Goal: Task Accomplishment & Management: Manage account settings

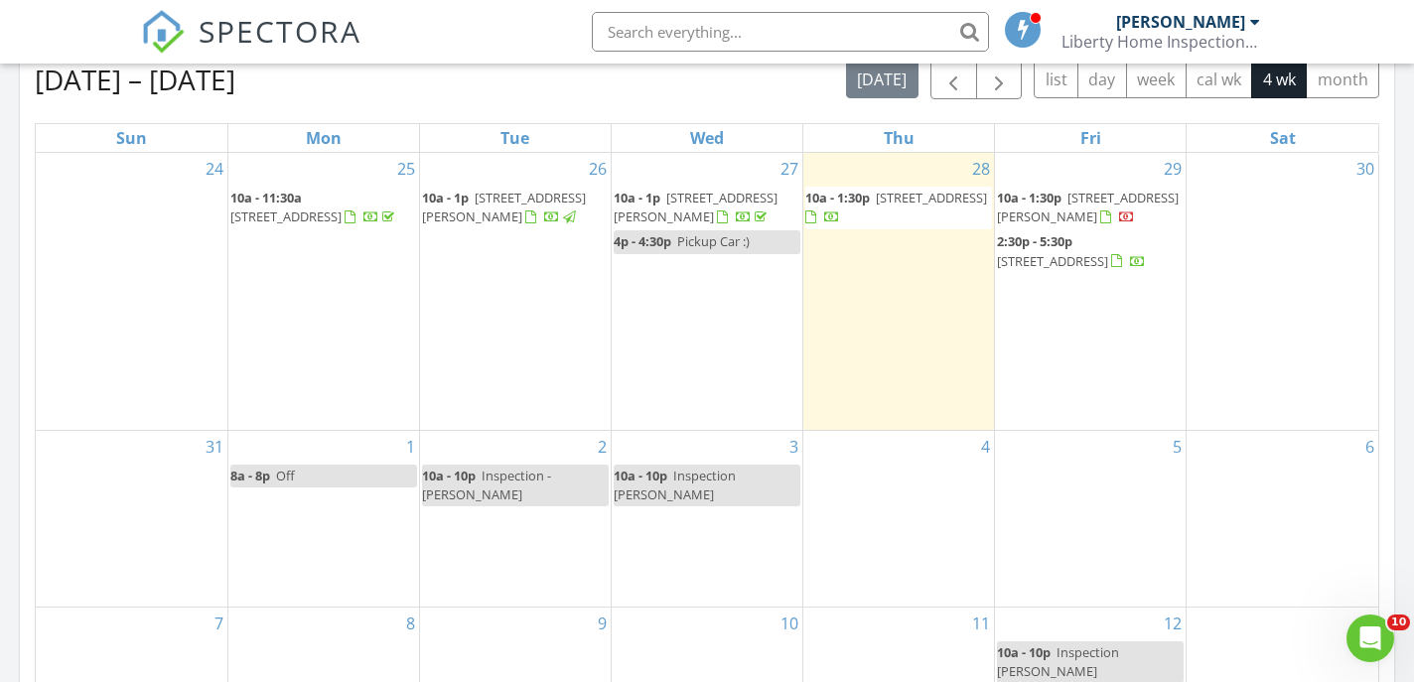
scroll to position [926, 0]
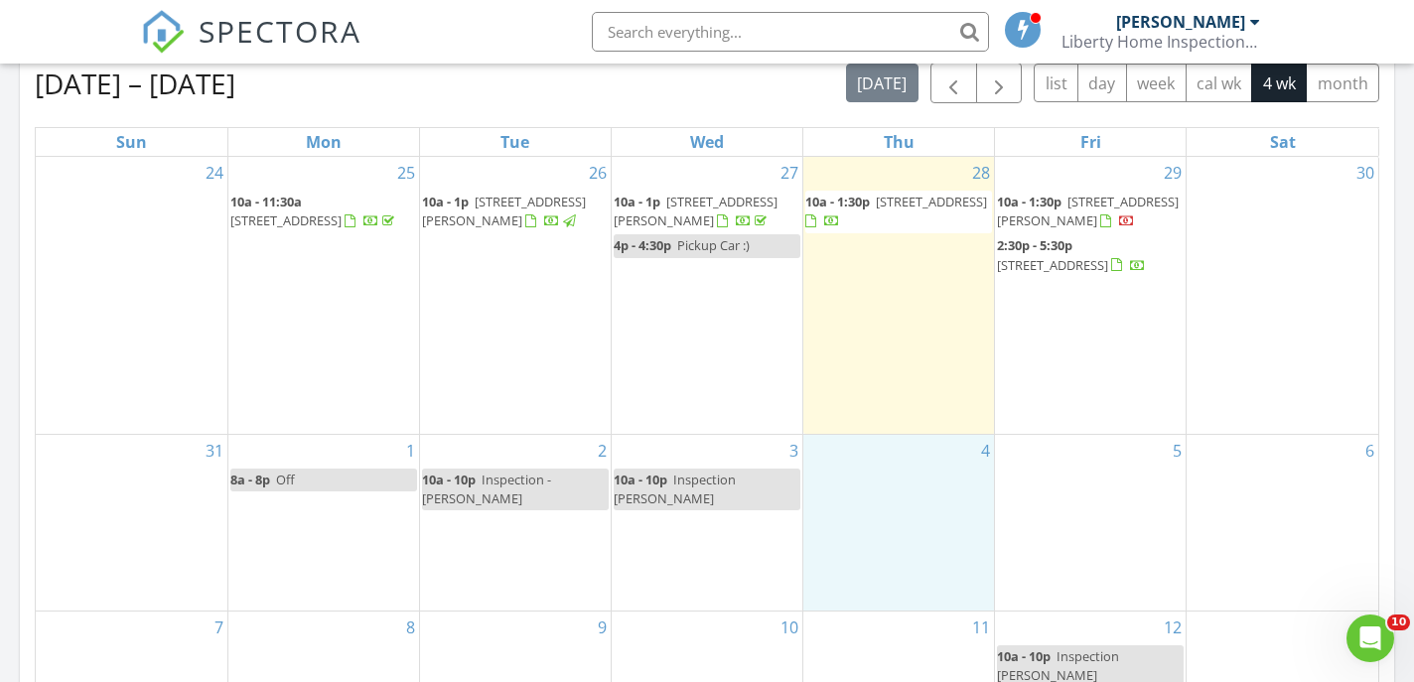
click at [911, 489] on div "4" at bounding box center [898, 523] width 191 height 176
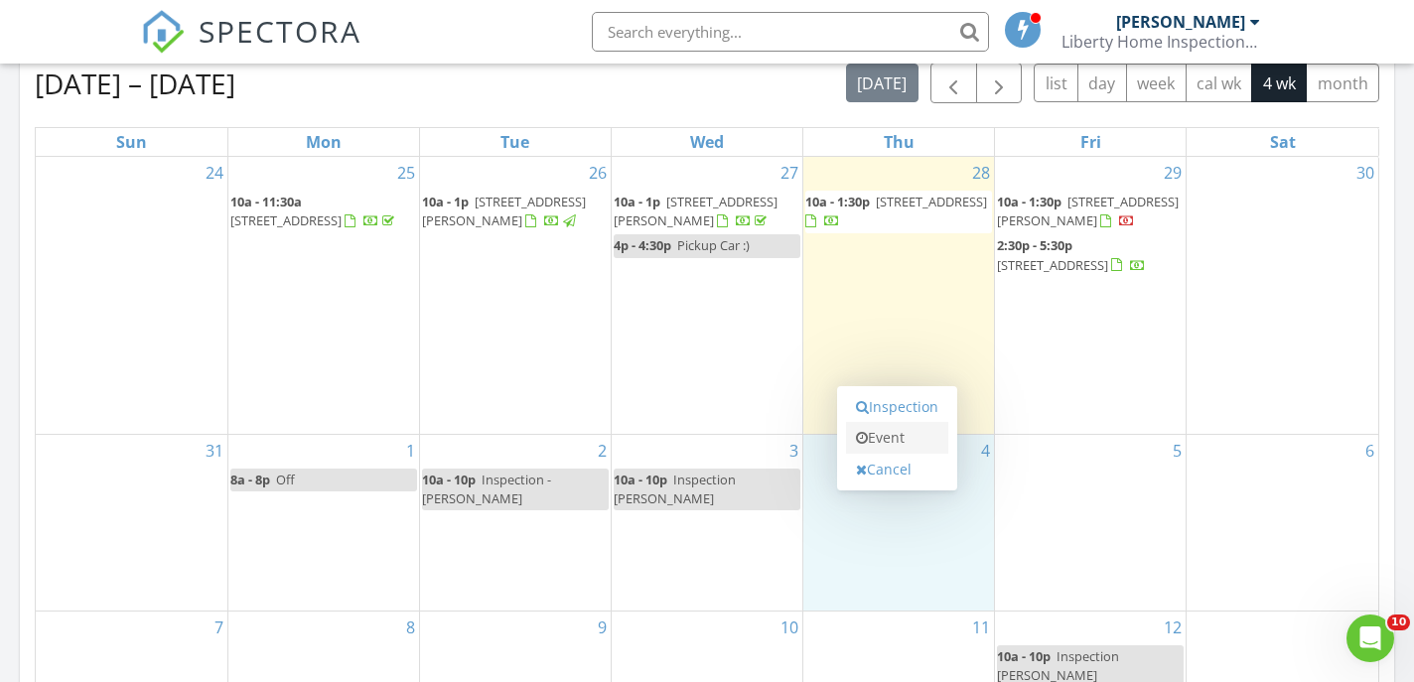
click at [902, 430] on link "Event" at bounding box center [897, 438] width 102 height 32
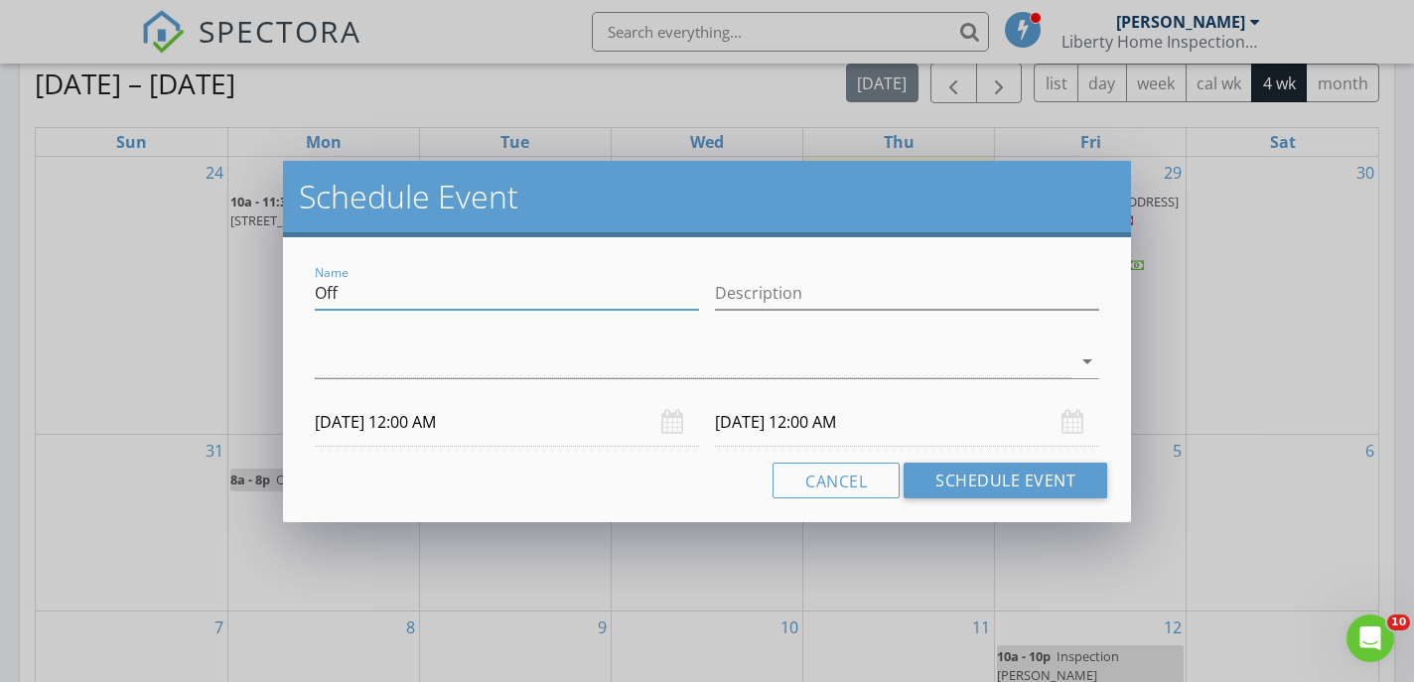
click at [388, 287] on input "Off" at bounding box center [507, 293] width 384 height 33
type input "O"
type input "Inspection - [PERSON_NAME]"
type input "2"
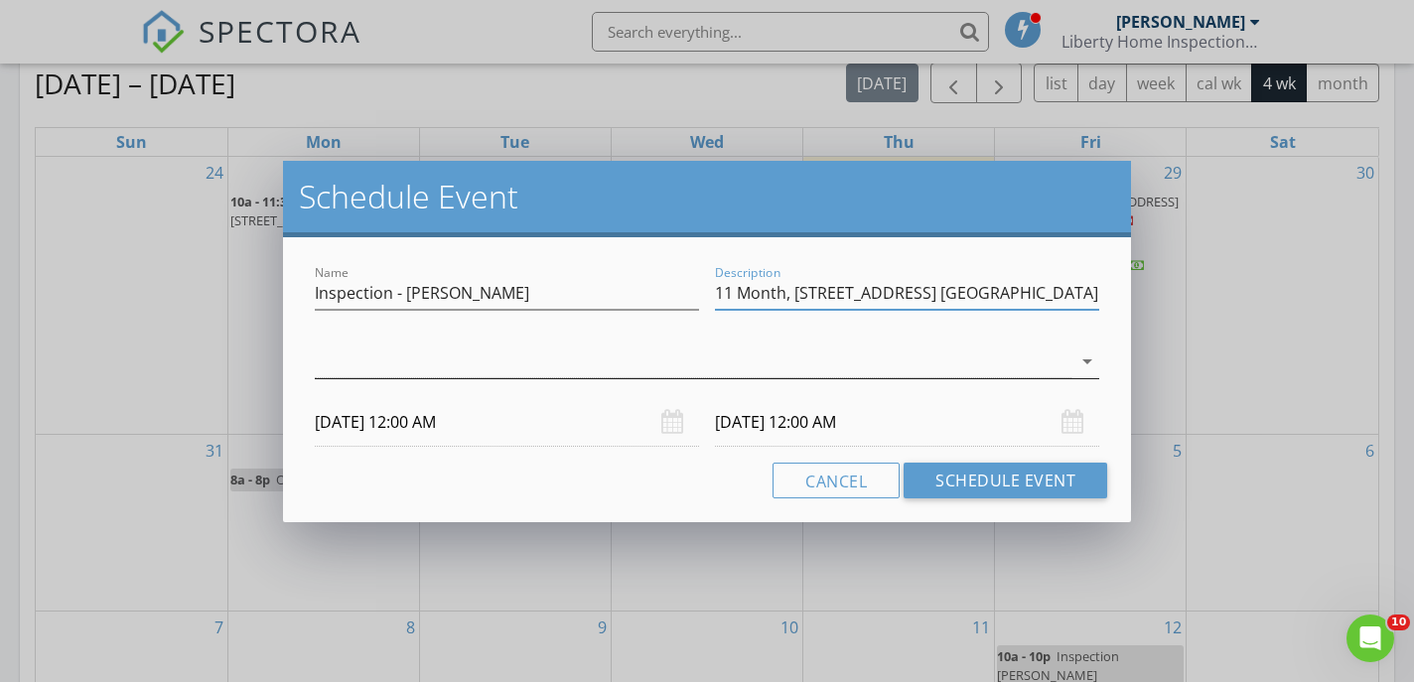
type input "11 Month, [STREET_ADDRESS] [GEOGRAPHIC_DATA]"
click at [354, 363] on div at bounding box center [693, 361] width 756 height 33
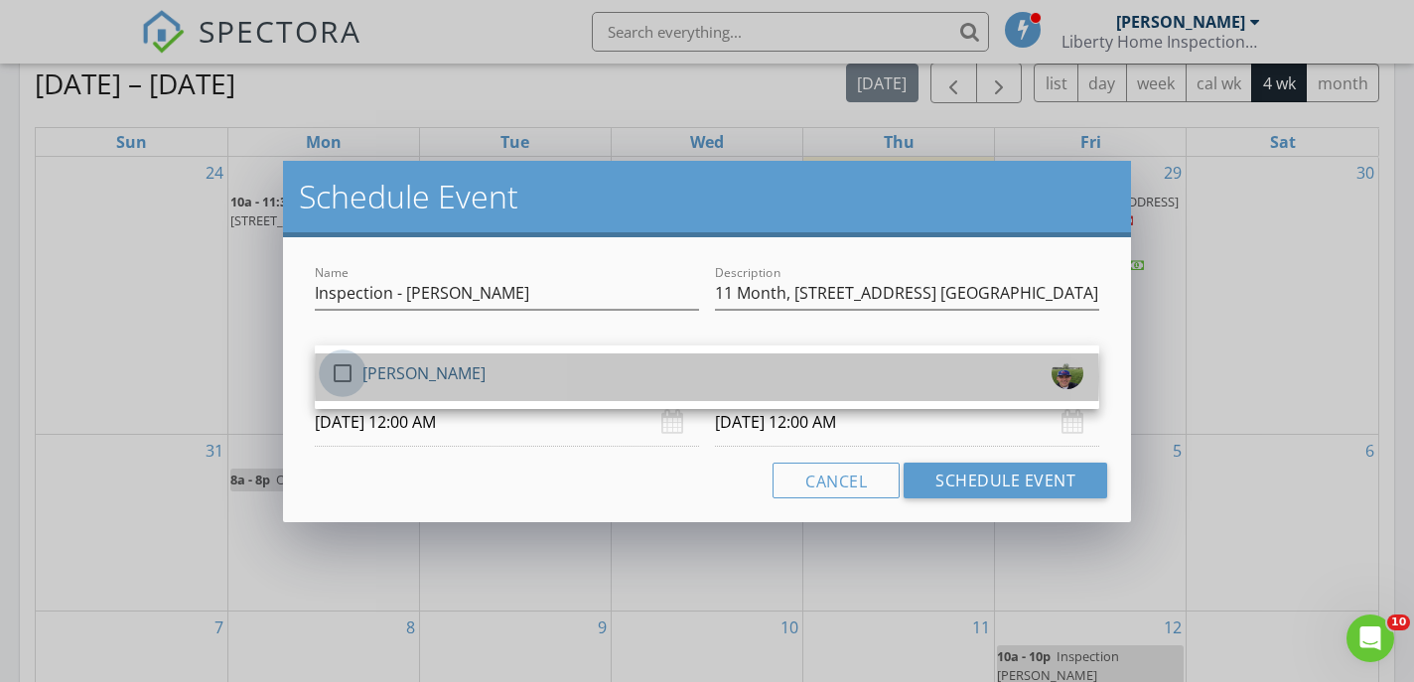
click at [354, 363] on div at bounding box center [343, 373] width 34 height 34
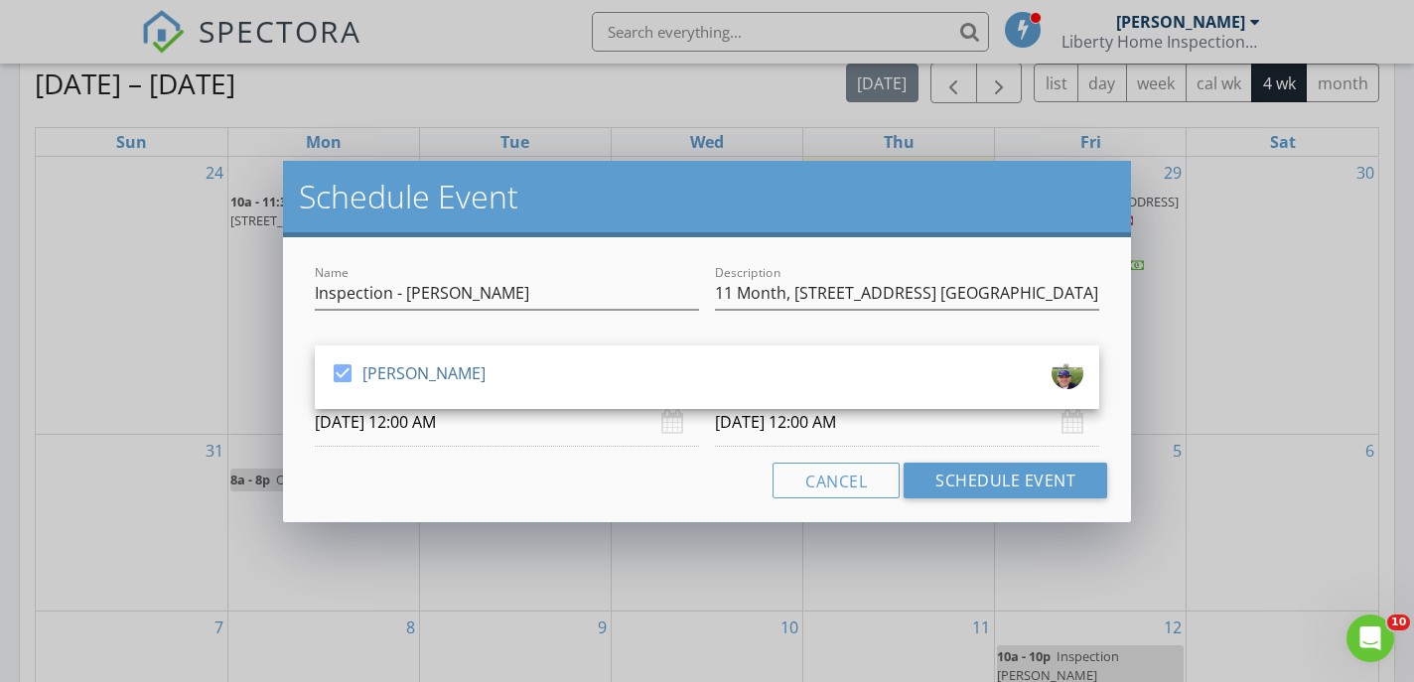
click at [420, 466] on div "Cancel Schedule Event" at bounding box center [707, 481] width 800 height 36
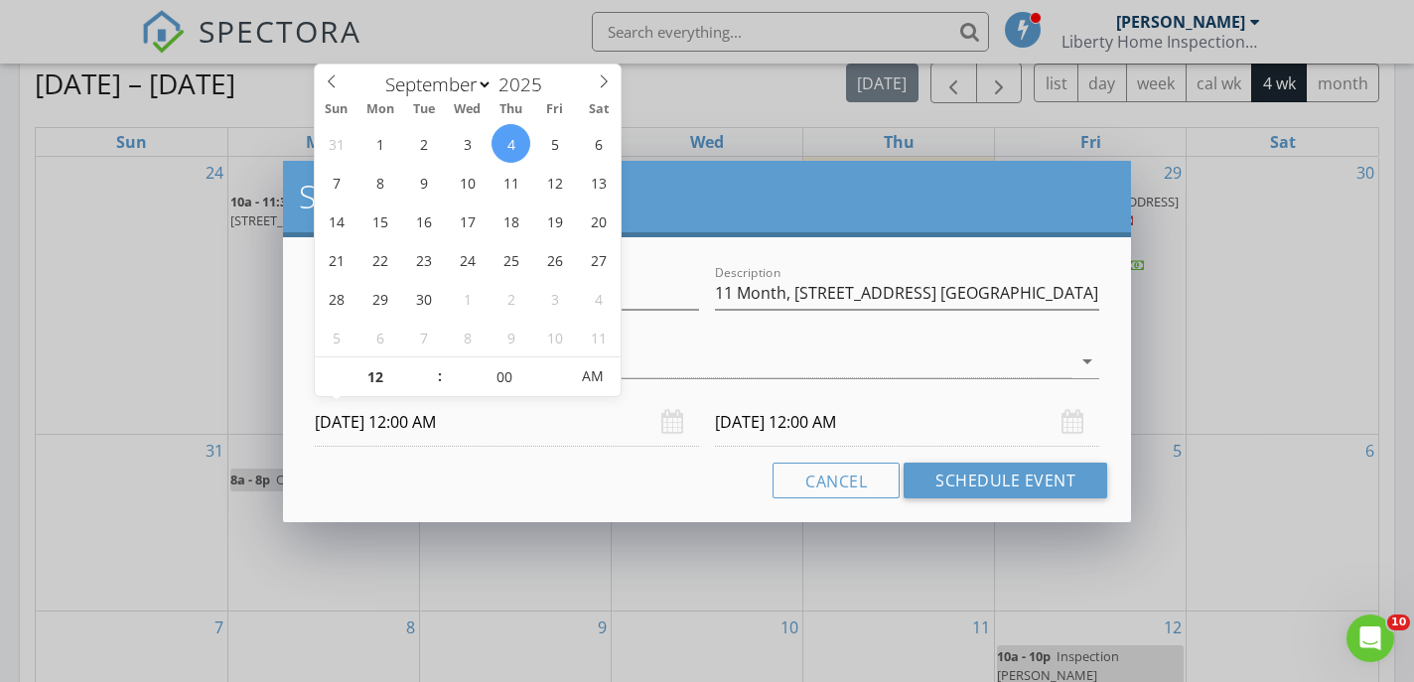
click at [419, 421] on input "[DATE] 12:00 AM" at bounding box center [507, 422] width 384 height 49
type input "11"
type input "[DATE] 11:00 PM"
click at [430, 388] on span at bounding box center [430, 387] width 14 height 20
type input "10"
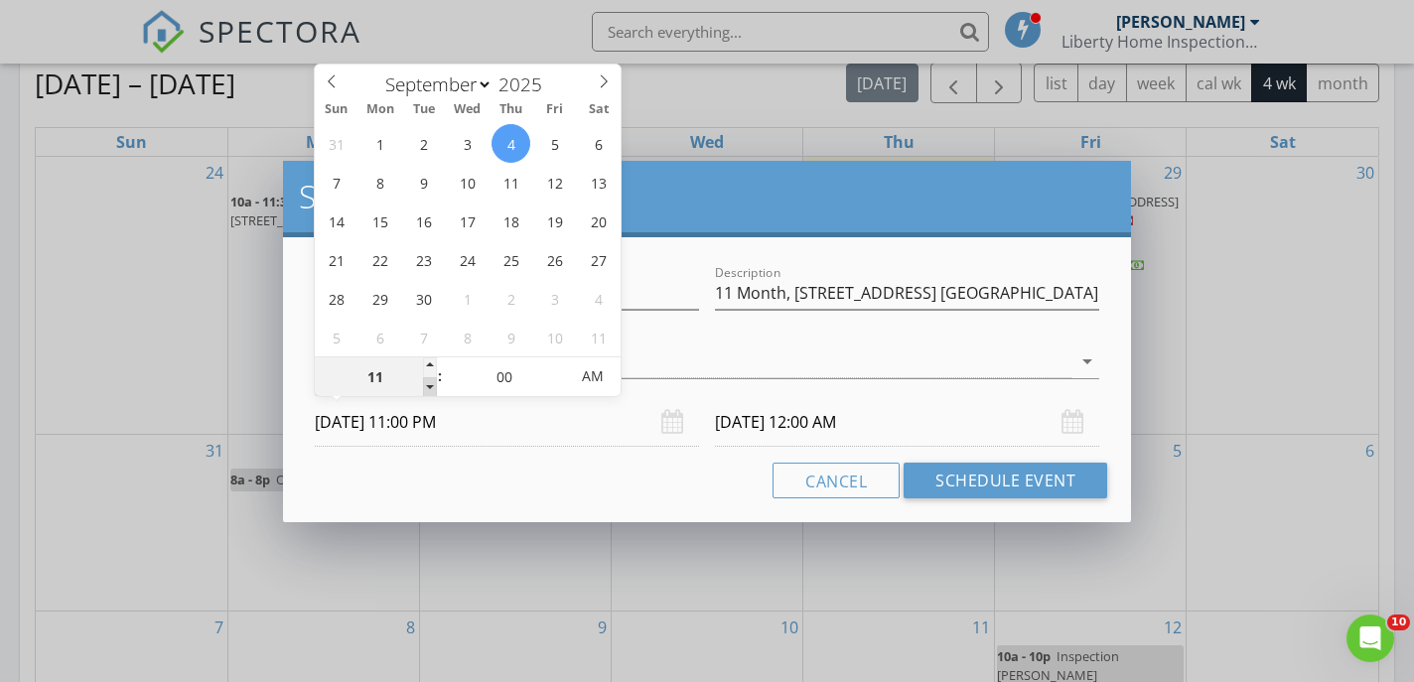
type input "[DATE] 10:00 PM"
click at [430, 388] on span at bounding box center [430, 387] width 14 height 20
type input "10"
type input "[DATE] 10:00 PM"
type input "[DATE] 10:00 AM"
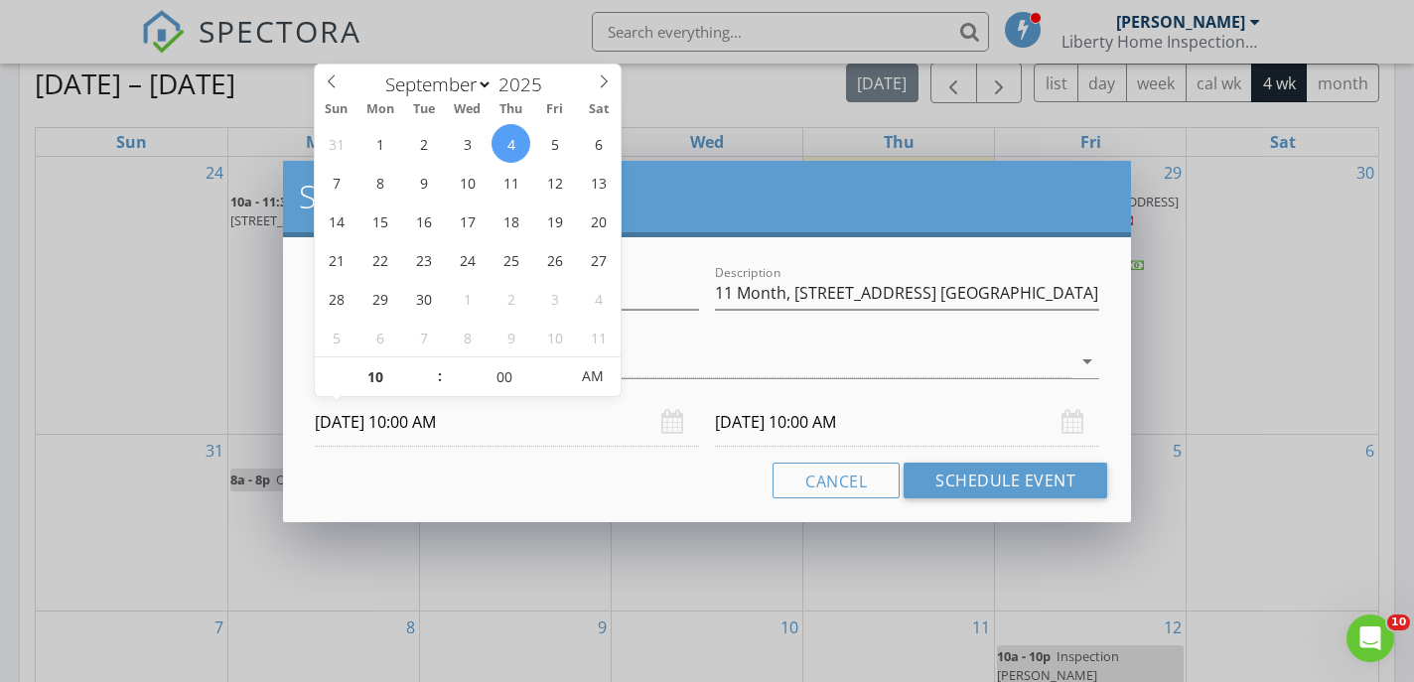
click at [673, 479] on div "Cancel Schedule Event" at bounding box center [707, 481] width 800 height 36
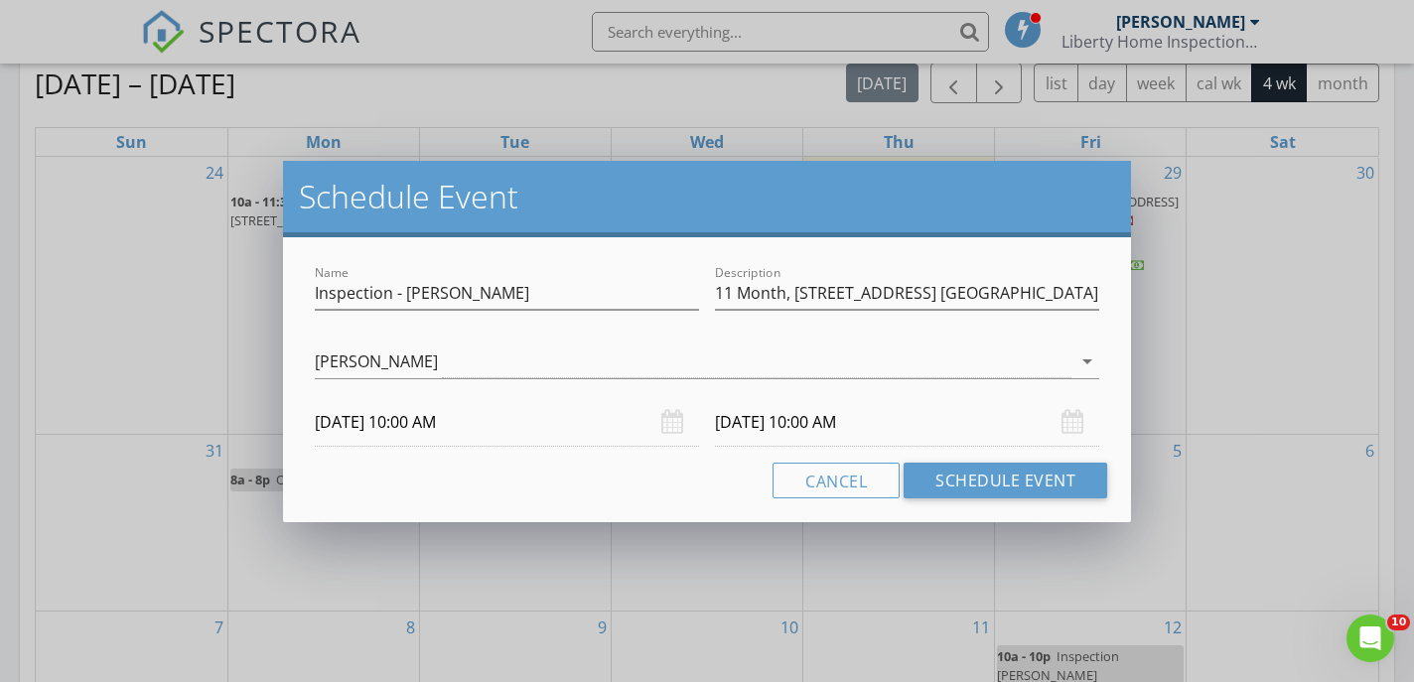
click at [752, 428] on input "[DATE] 10:00 AM" at bounding box center [907, 422] width 384 height 49
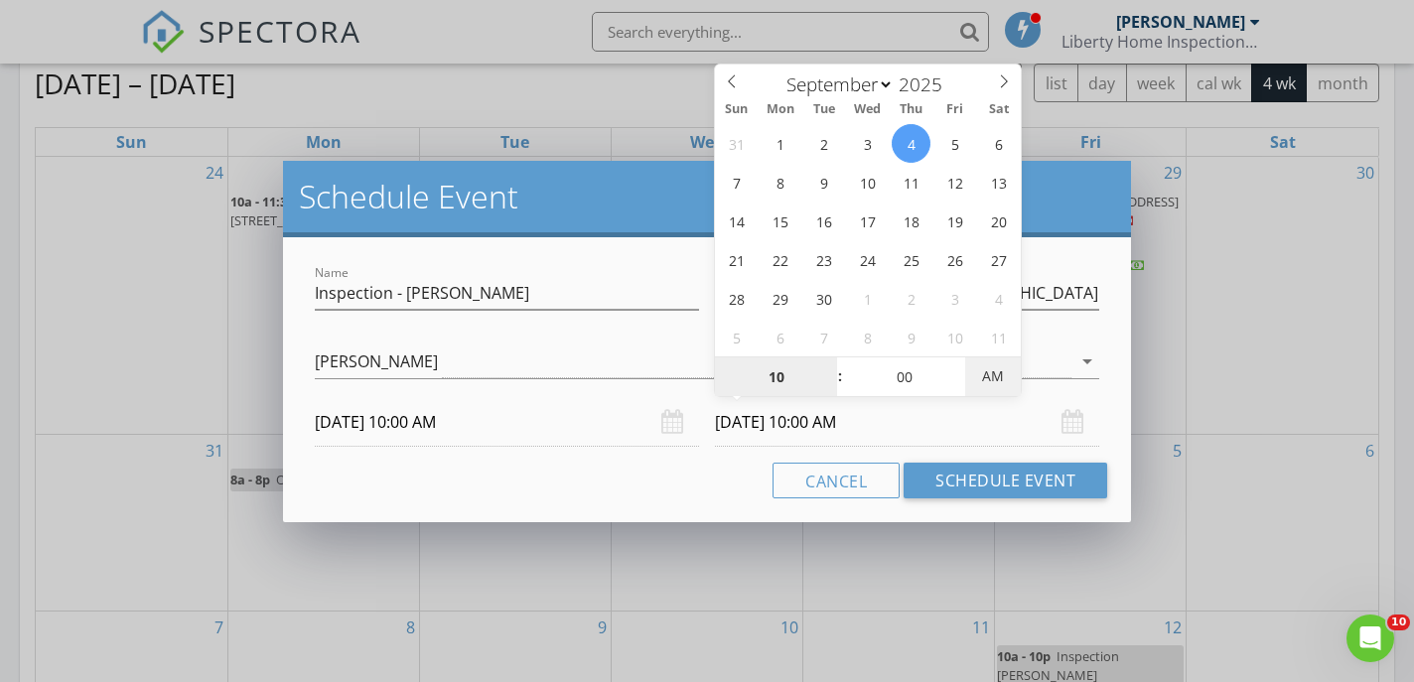
type input "[DATE] 10:00 PM"
click at [723, 482] on div "Cancel Schedule Event" at bounding box center [707, 481] width 800 height 36
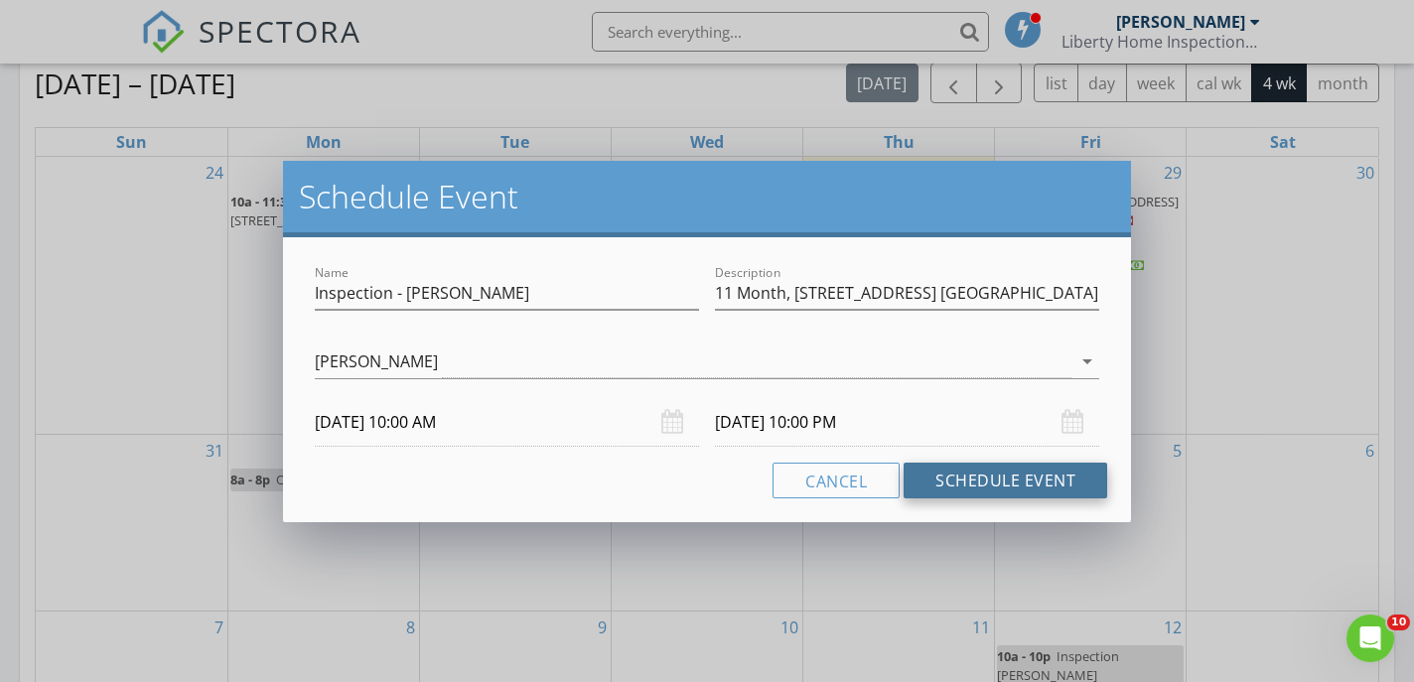
click at [968, 487] on button "Schedule Event" at bounding box center [1005, 481] width 204 height 36
